Goal: Task Accomplishment & Management: Manage account settings

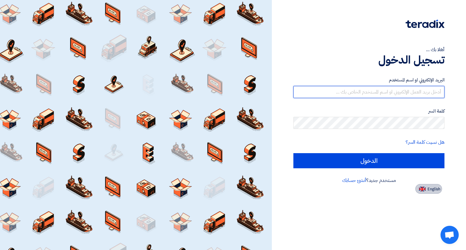
type input "[EMAIL_ADDRESS][DOMAIN_NAME]"
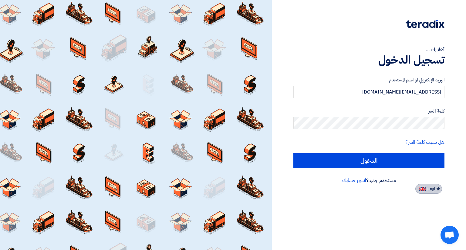
click at [426, 185] on button "English" at bounding box center [428, 189] width 27 height 10
type input "Sign in"
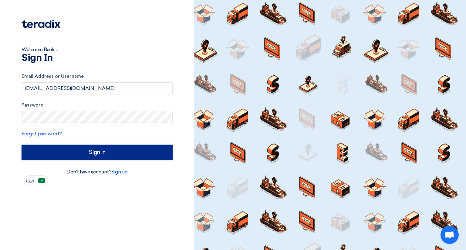
click at [109, 149] on input "Sign in" at bounding box center [97, 152] width 151 height 15
